Goal: Task Accomplishment & Management: Use online tool/utility

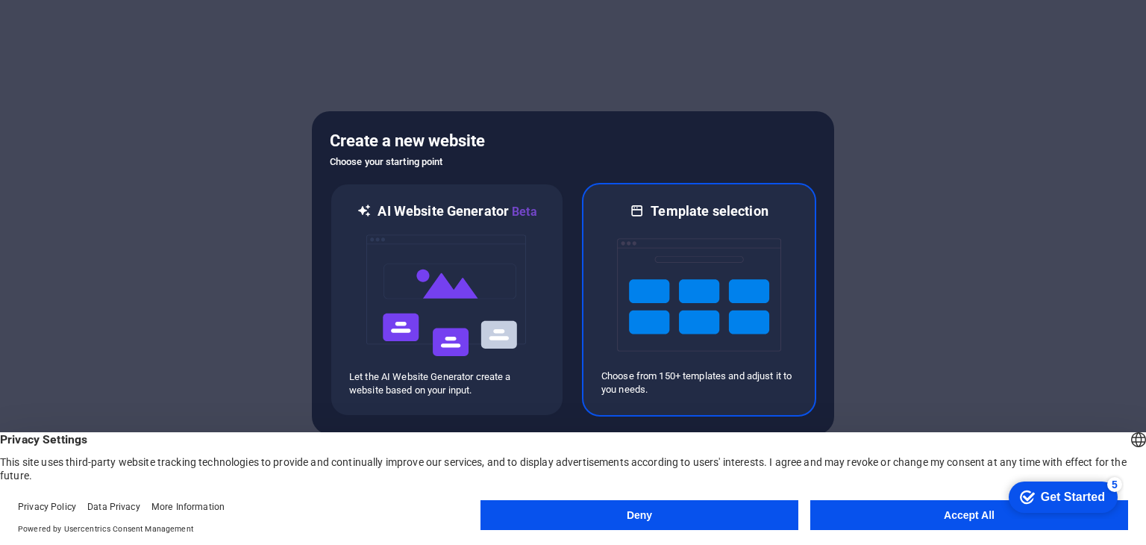
click at [709, 280] on img at bounding box center [699, 294] width 164 height 149
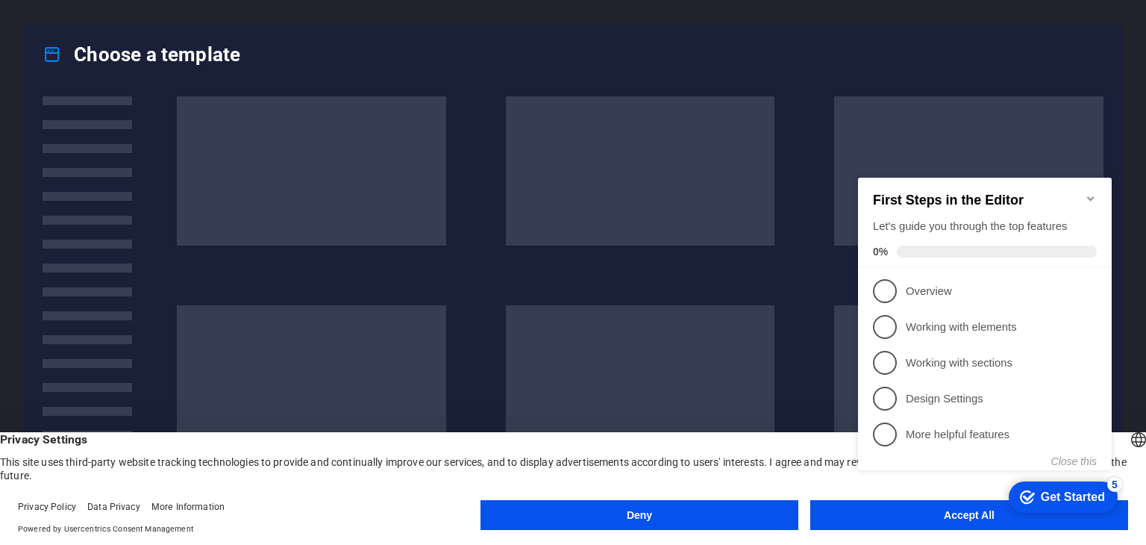
click div "checkmark Get Started 5 First Steps in the Editor Let's guide you through the t…"
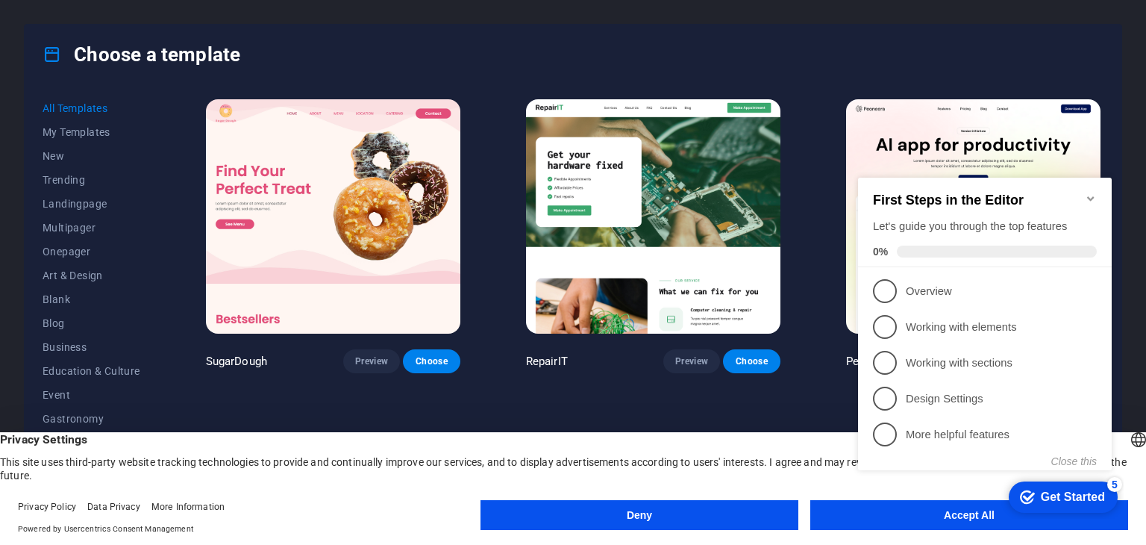
click div "checkmark Get Started 5 First Steps in the Editor Let's guide you through the t…"
click at [1090, 196] on icon "Minimize checklist" at bounding box center [1090, 198] width 7 height 4
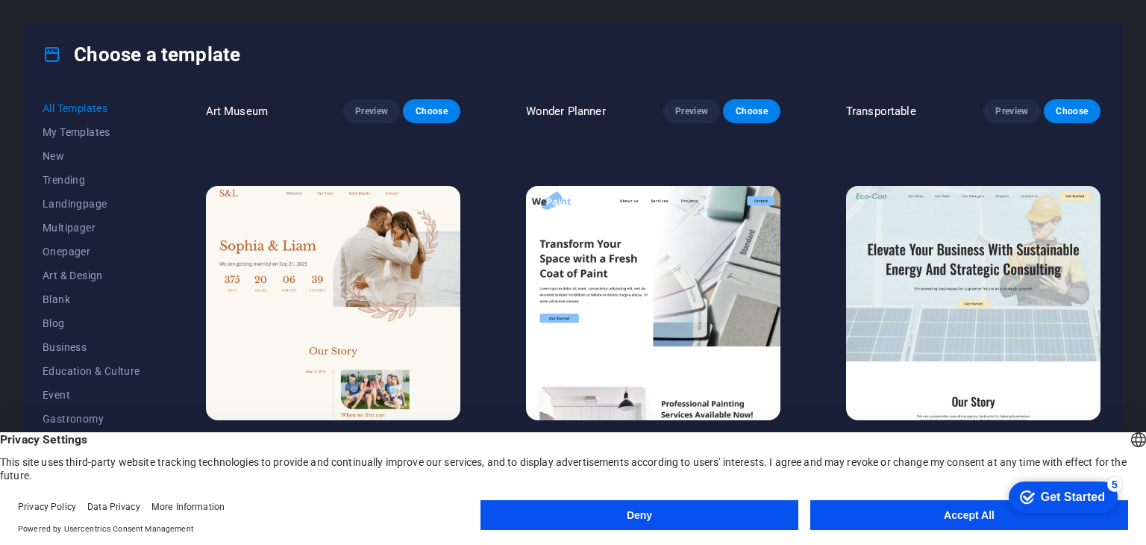
scroll to position [630, 0]
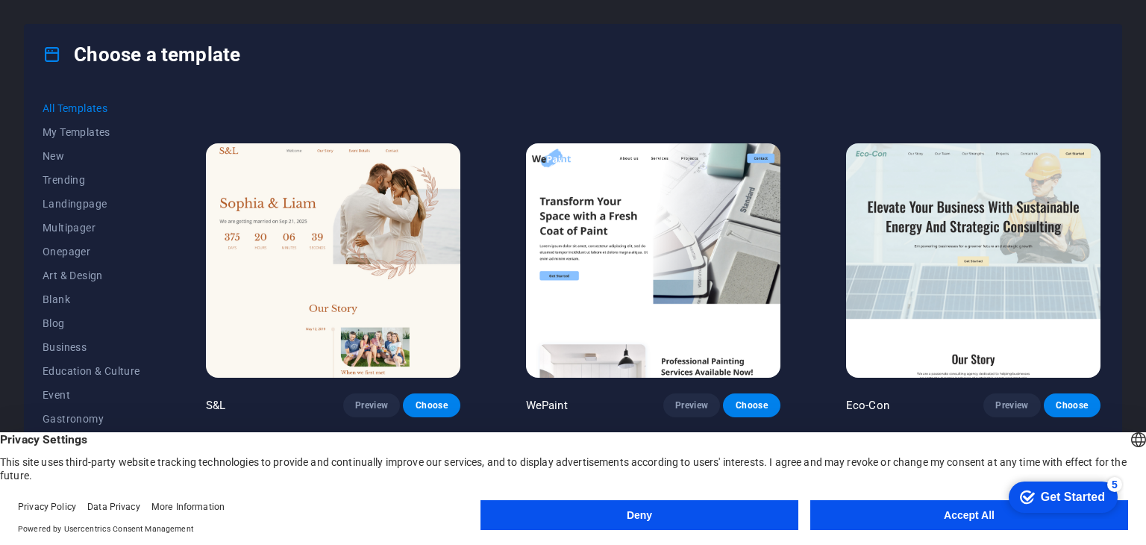
click at [922, 510] on button "Accept All" at bounding box center [969, 515] width 318 height 30
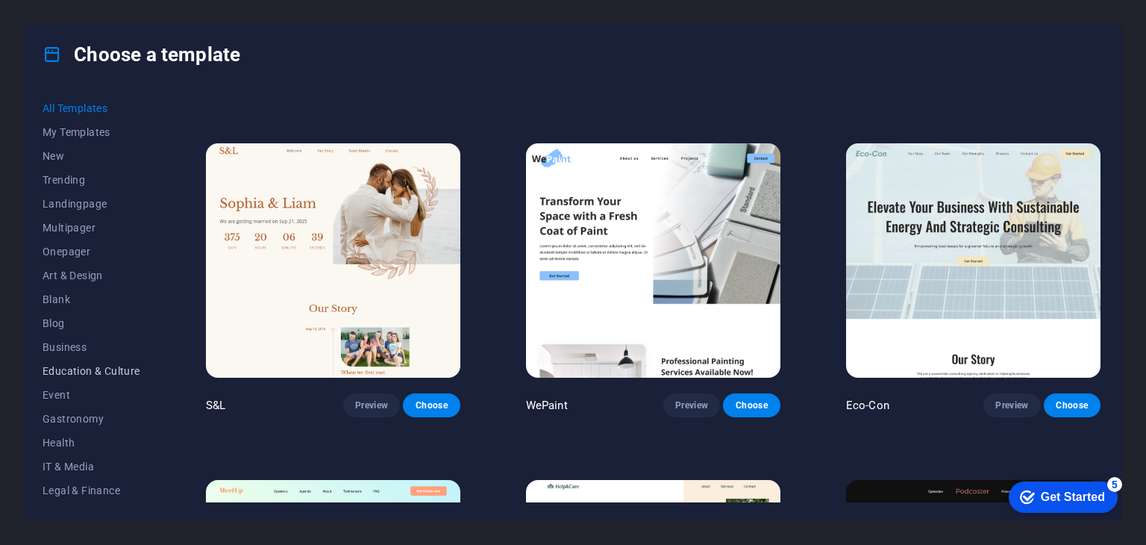
click at [77, 374] on span "Education & Culture" at bounding box center [92, 371] width 98 height 12
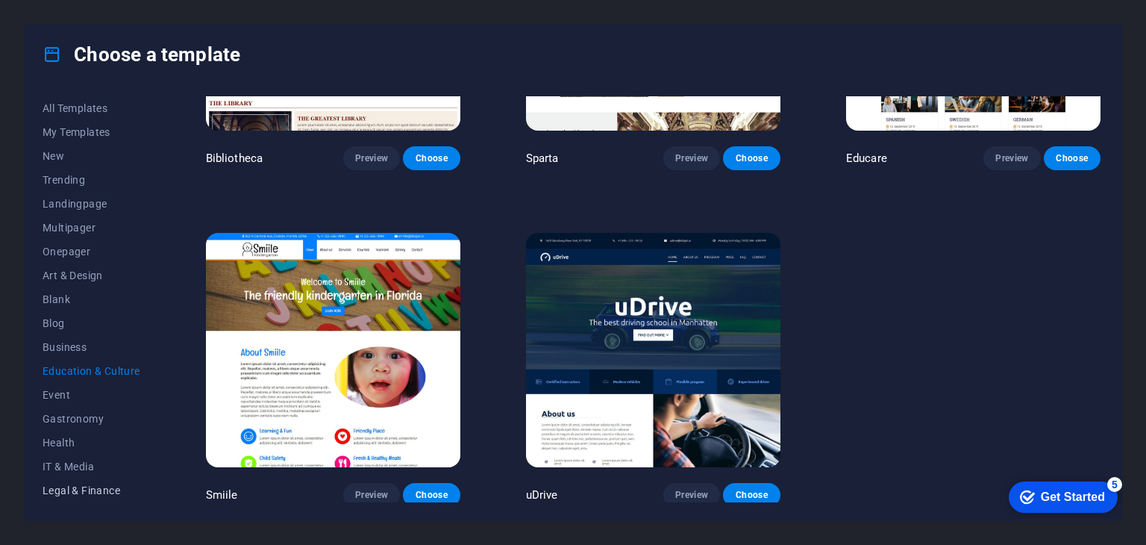
click at [69, 486] on span "Legal & Finance" at bounding box center [92, 490] width 98 height 12
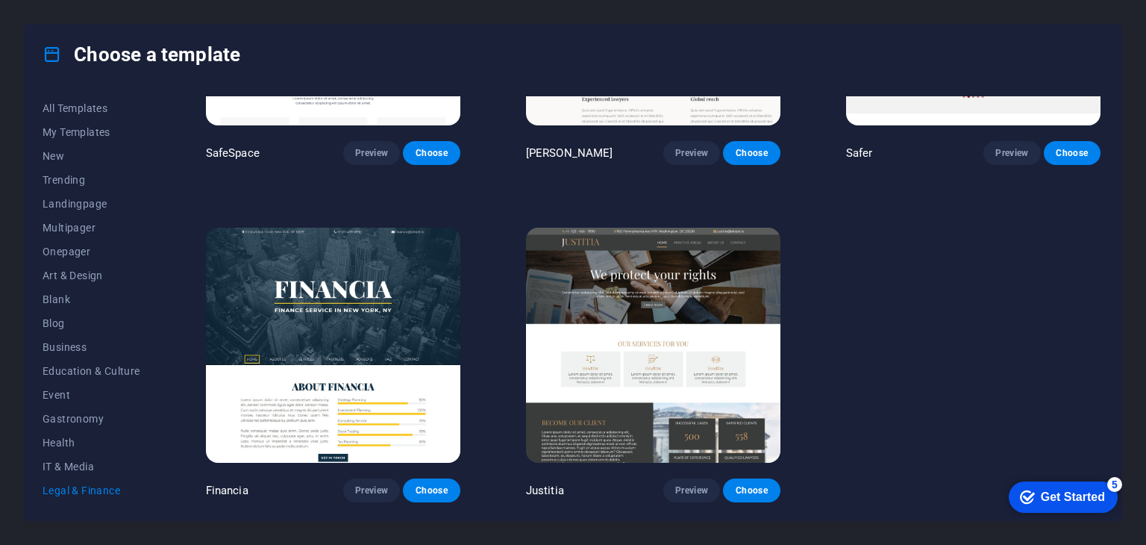
scroll to position [204, 0]
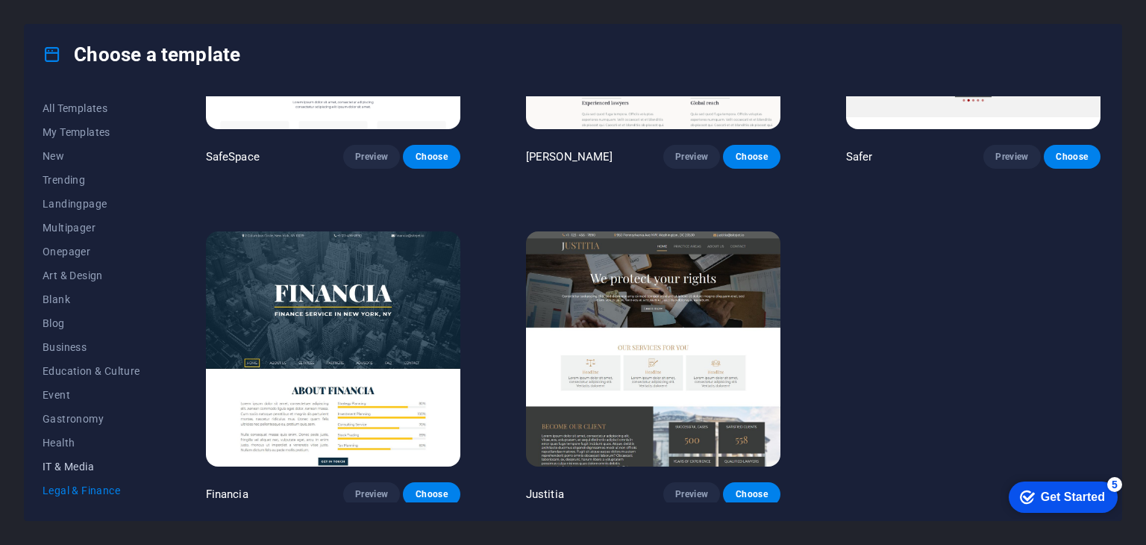
click at [69, 469] on span "IT & Media" at bounding box center [92, 466] width 98 height 12
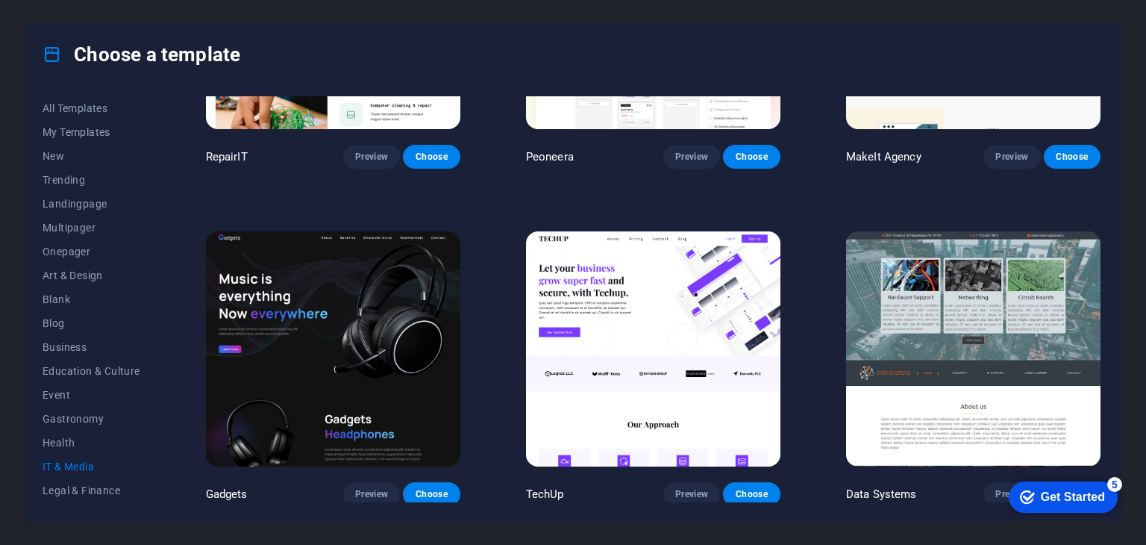
scroll to position [630, 0]
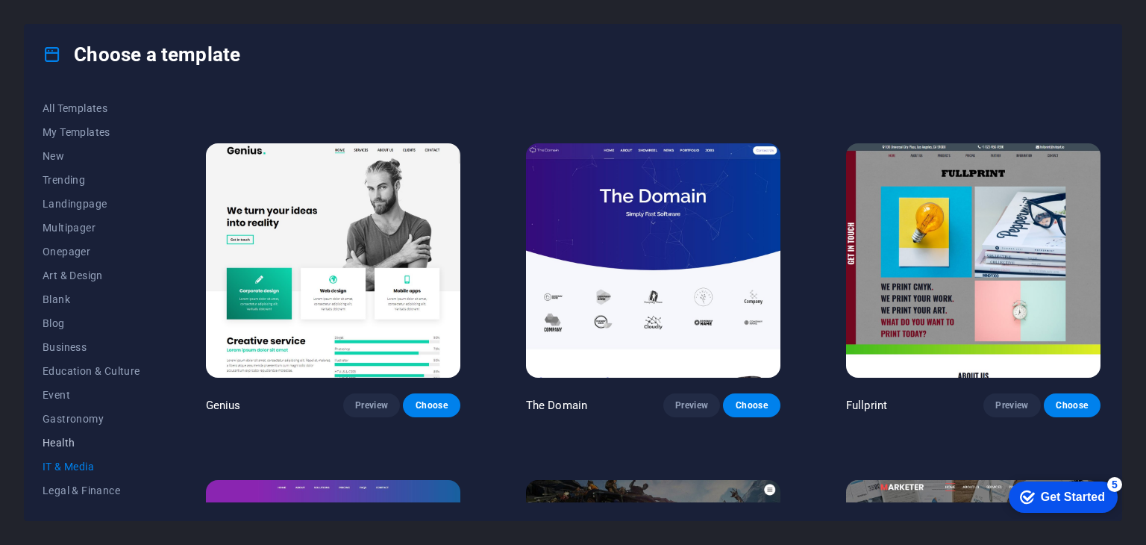
click at [78, 437] on span "Health" at bounding box center [92, 442] width 98 height 12
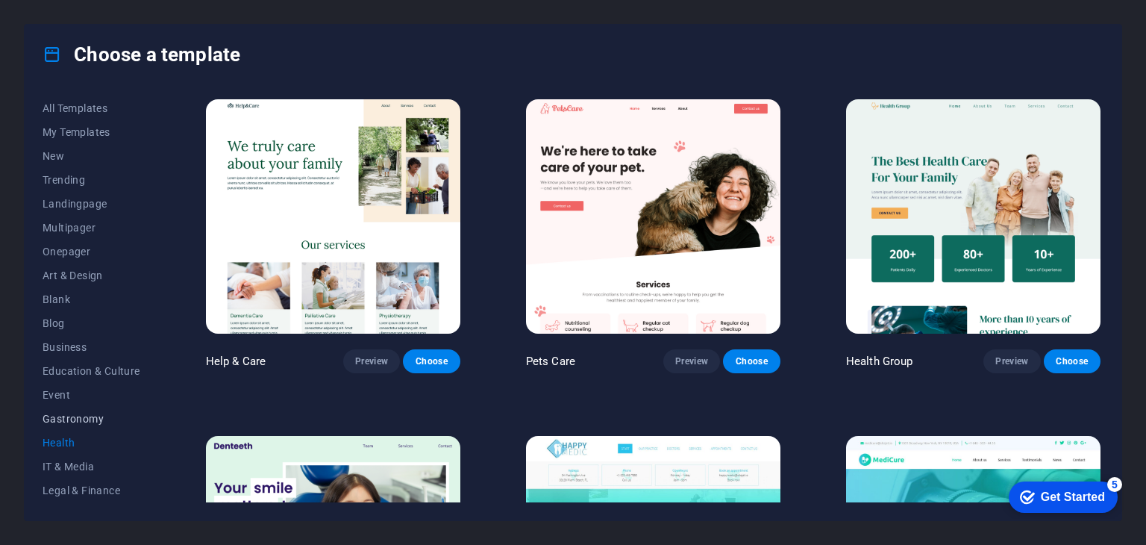
click at [81, 416] on span "Gastronomy" at bounding box center [92, 419] width 98 height 12
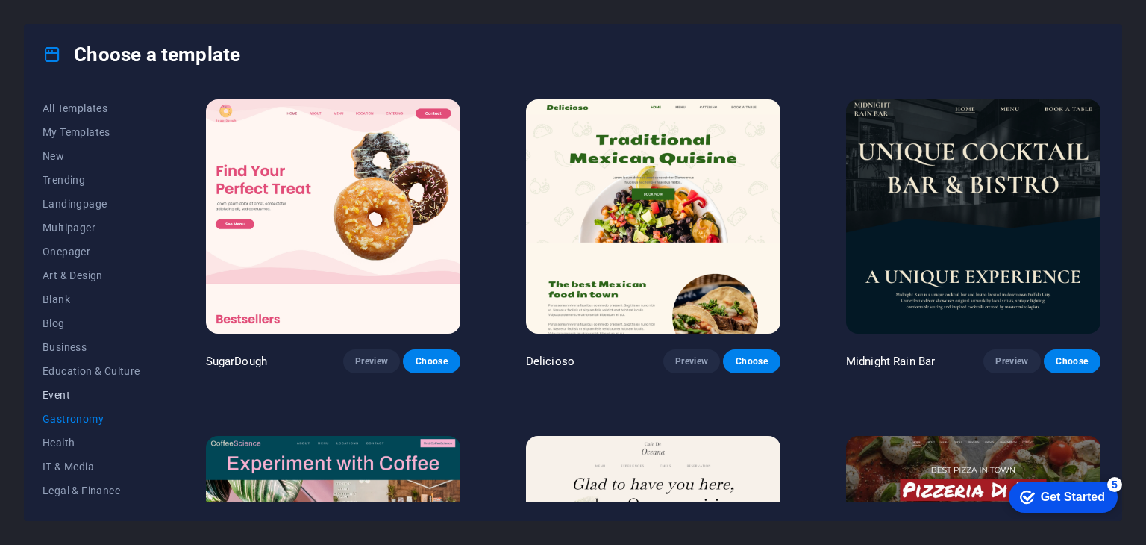
click at [75, 389] on span "Event" at bounding box center [92, 395] width 98 height 12
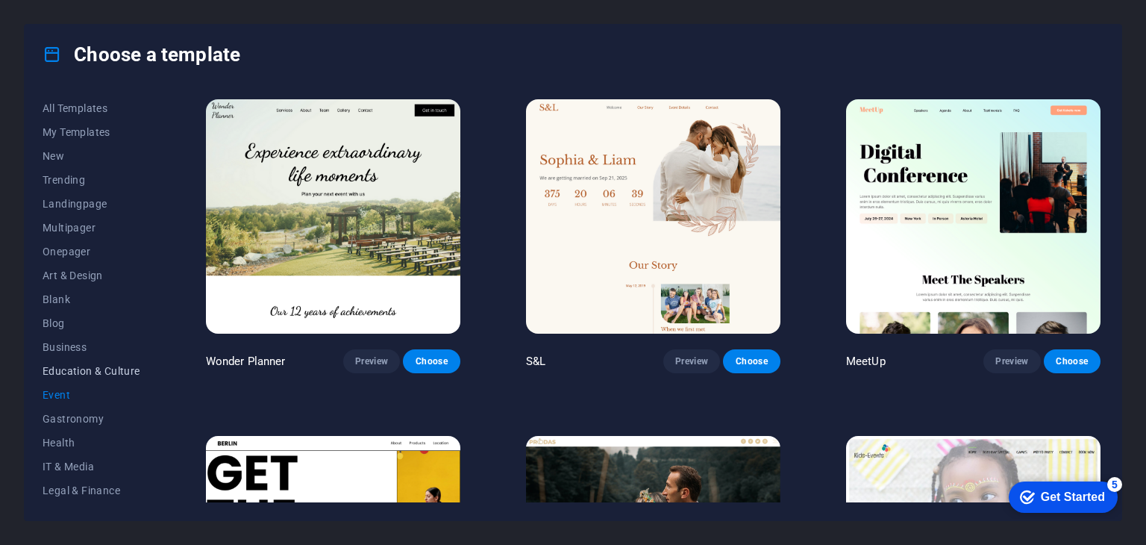
click at [76, 373] on span "Education & Culture" at bounding box center [92, 371] width 98 height 12
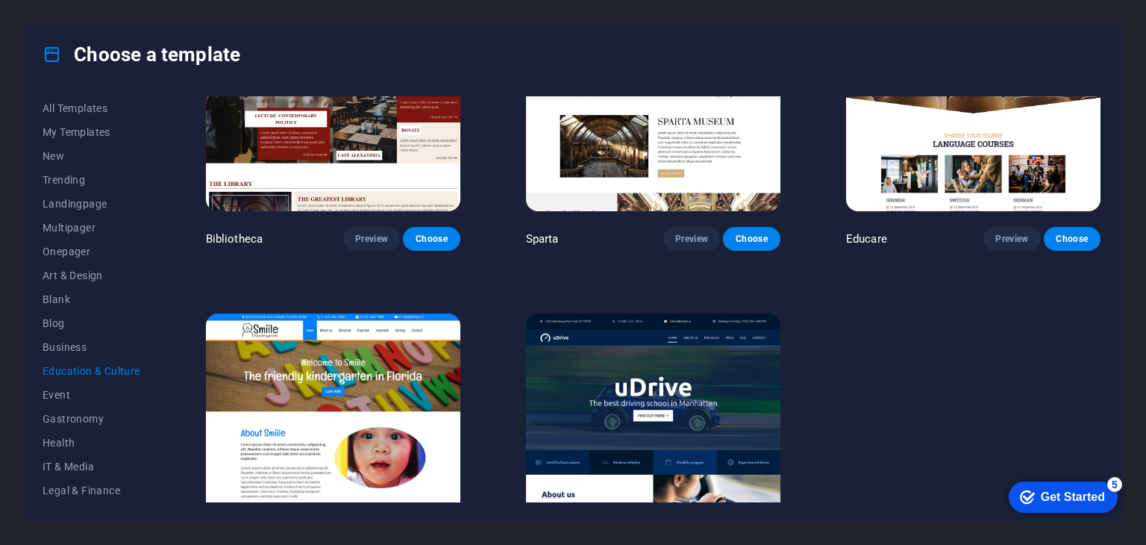
scroll to position [540, 0]
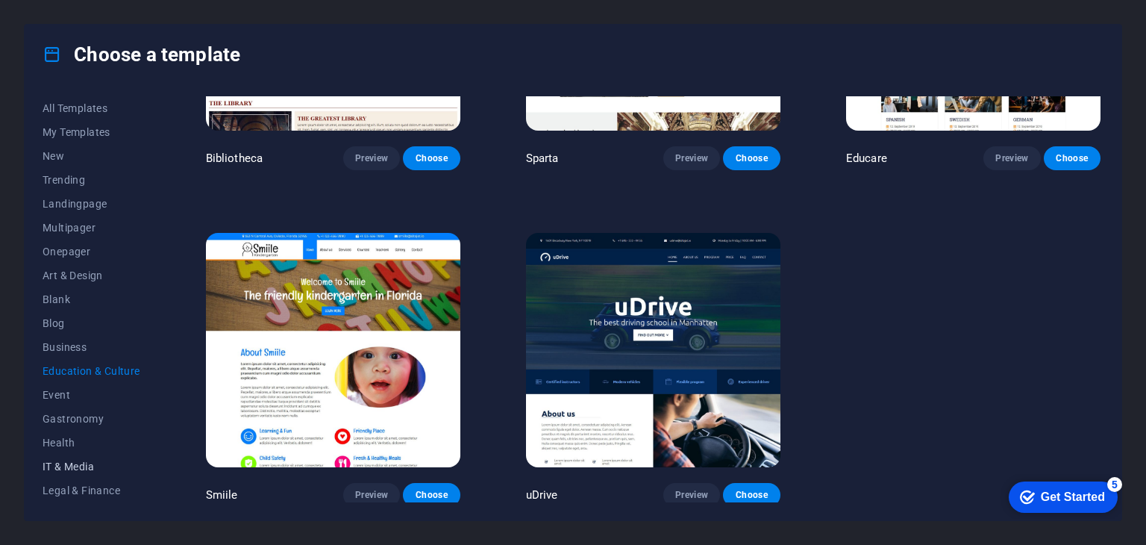
click at [67, 463] on span "IT & Media" at bounding box center [92, 466] width 98 height 12
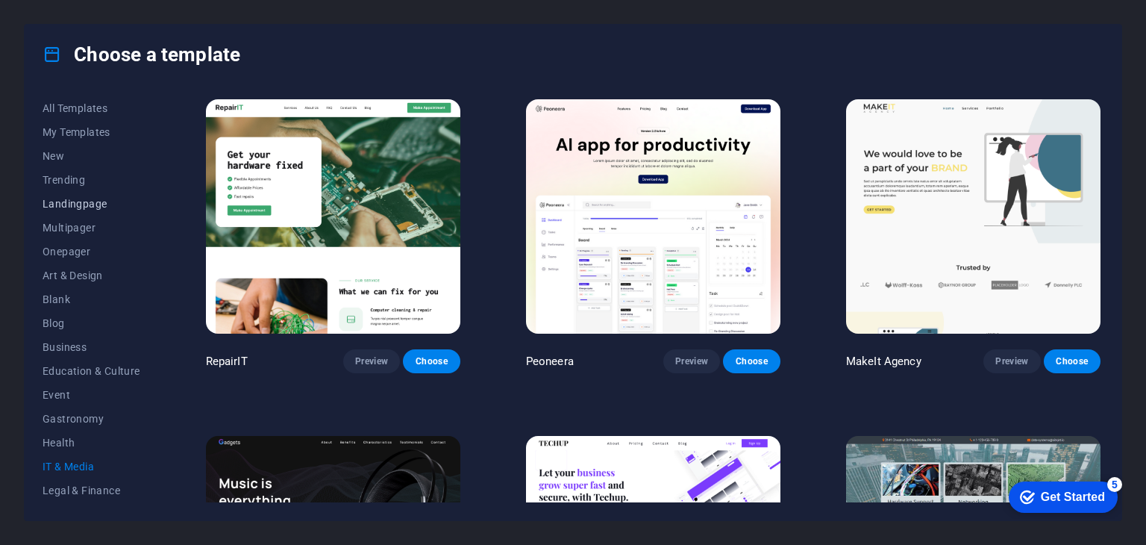
click at [93, 206] on span "Landingpage" at bounding box center [92, 204] width 98 height 12
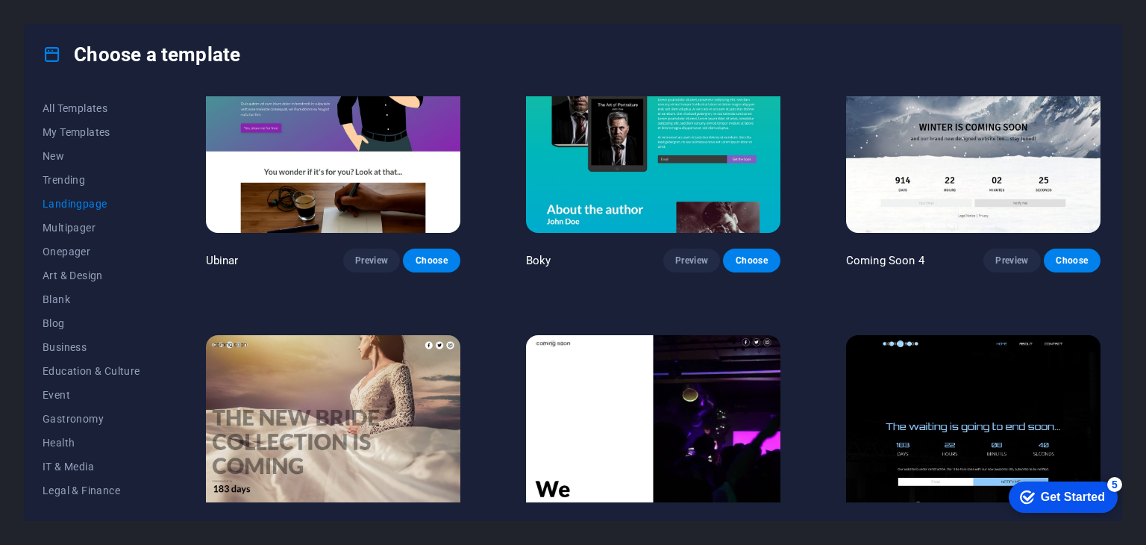
scroll to position [2551, 0]
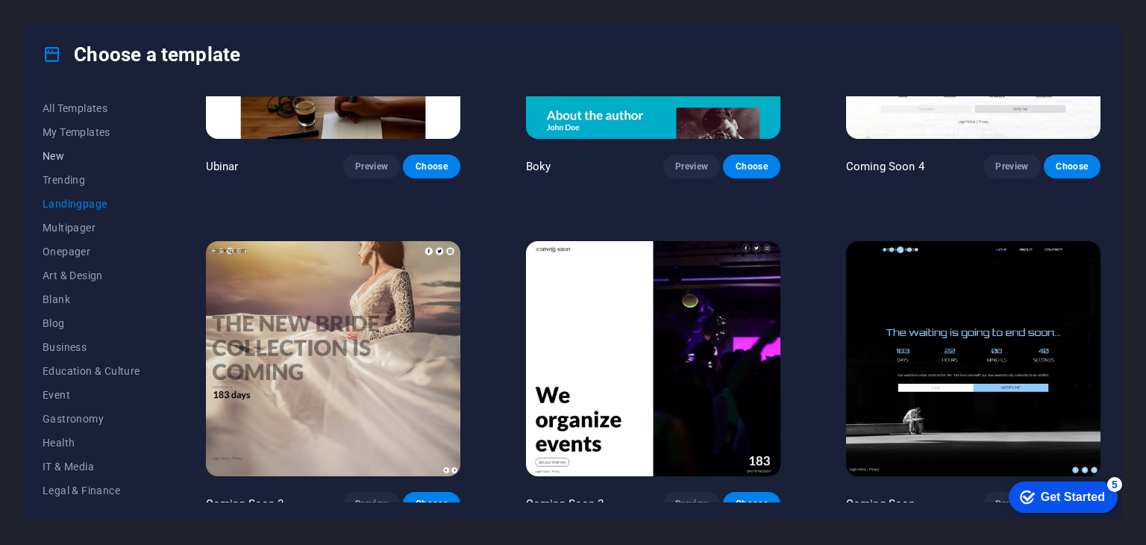
click at [48, 163] on button "New" at bounding box center [92, 156] width 98 height 24
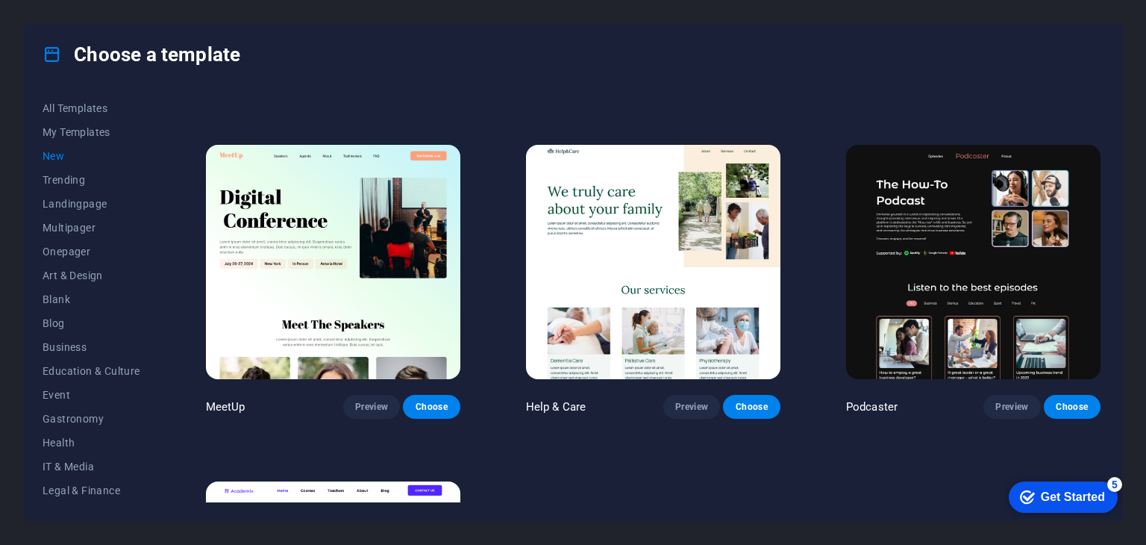
scroll to position [962, 0]
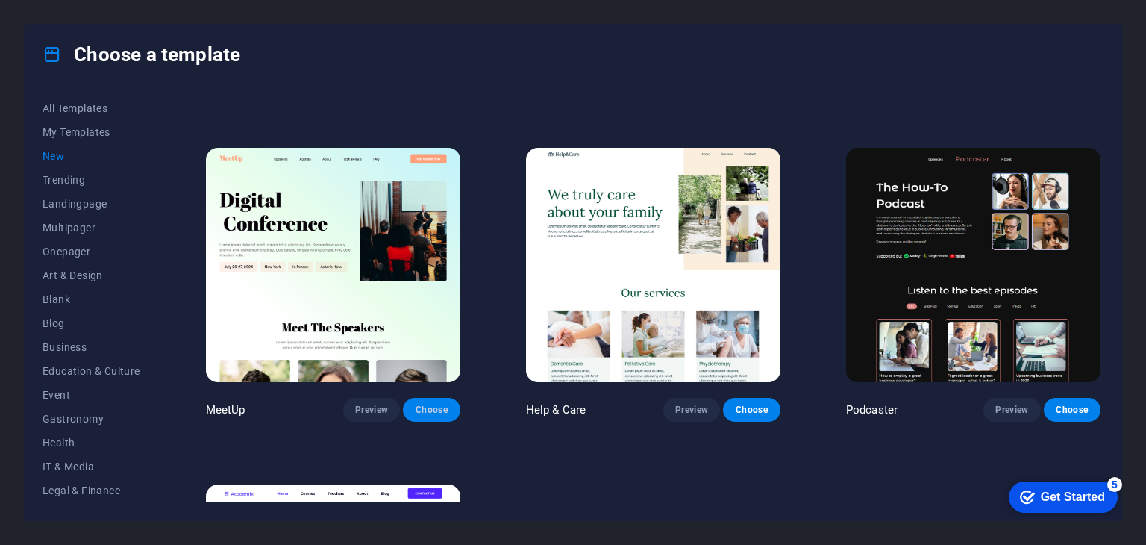
click at [433, 406] on span "Choose" at bounding box center [431, 410] width 33 height 12
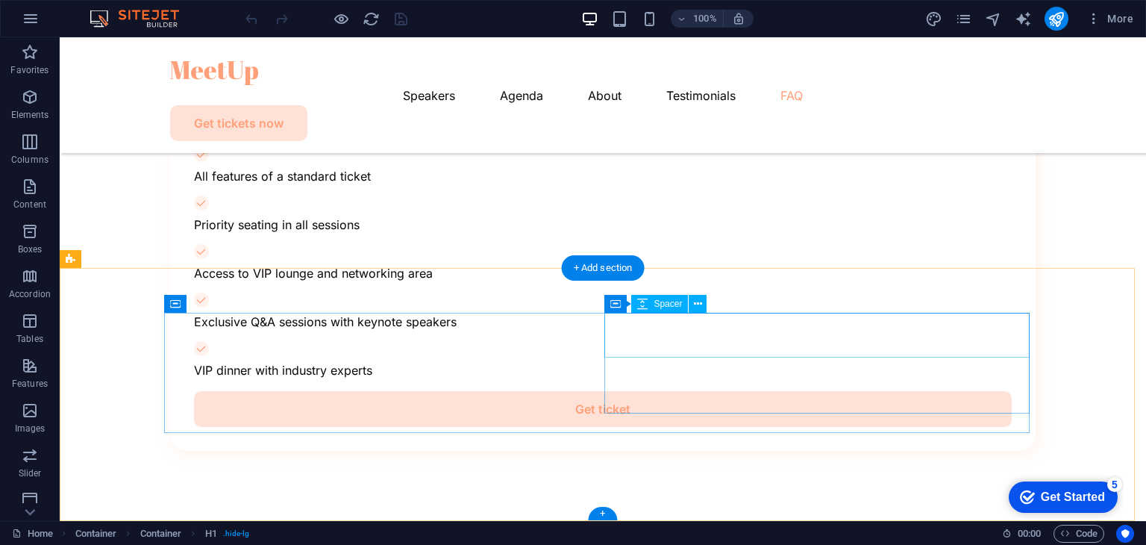
scroll to position [7454, 0]
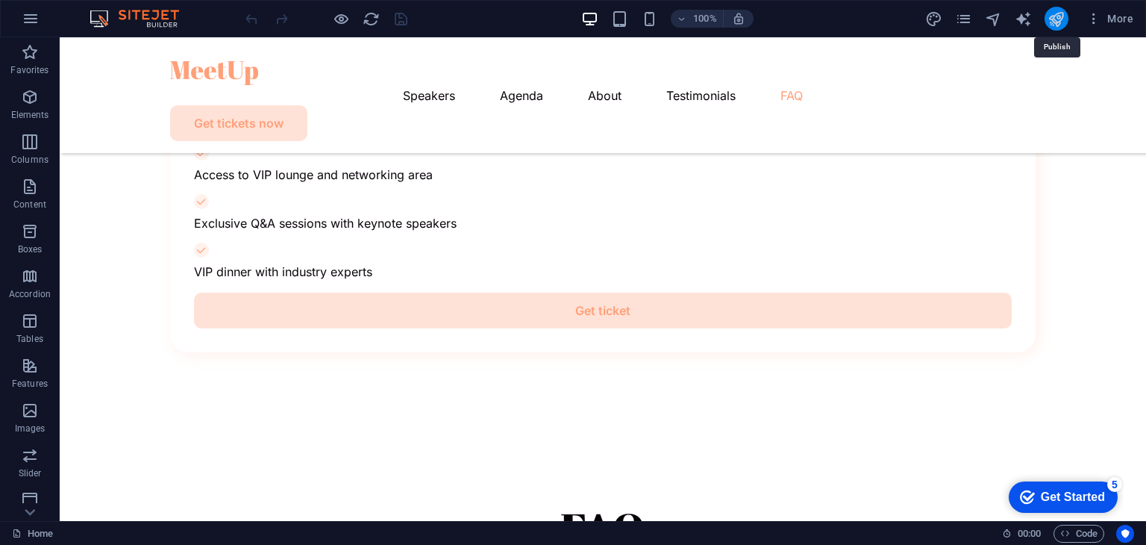
click at [1062, 20] on icon "publish" at bounding box center [1055, 18] width 17 height 17
